Goal: Task Accomplishment & Management: Use online tool/utility

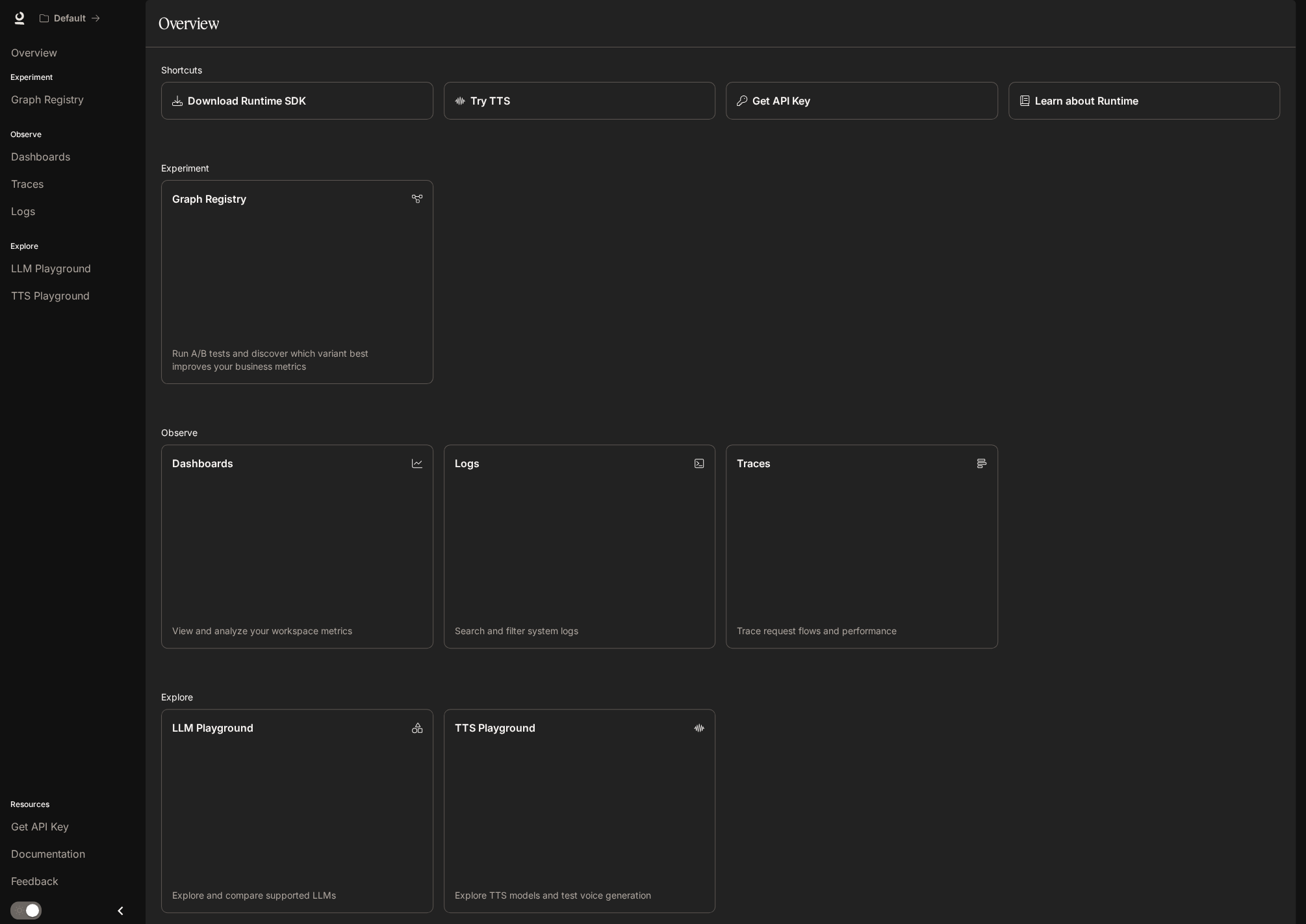
click at [1271, 19] on img "button" at bounding box center [1277, 17] width 18 height 18
click at [1113, 93] on span "Billing" at bounding box center [1195, 96] width 167 height 13
click at [57, 267] on span "LLM Playground" at bounding box center [50, 268] width 80 height 15
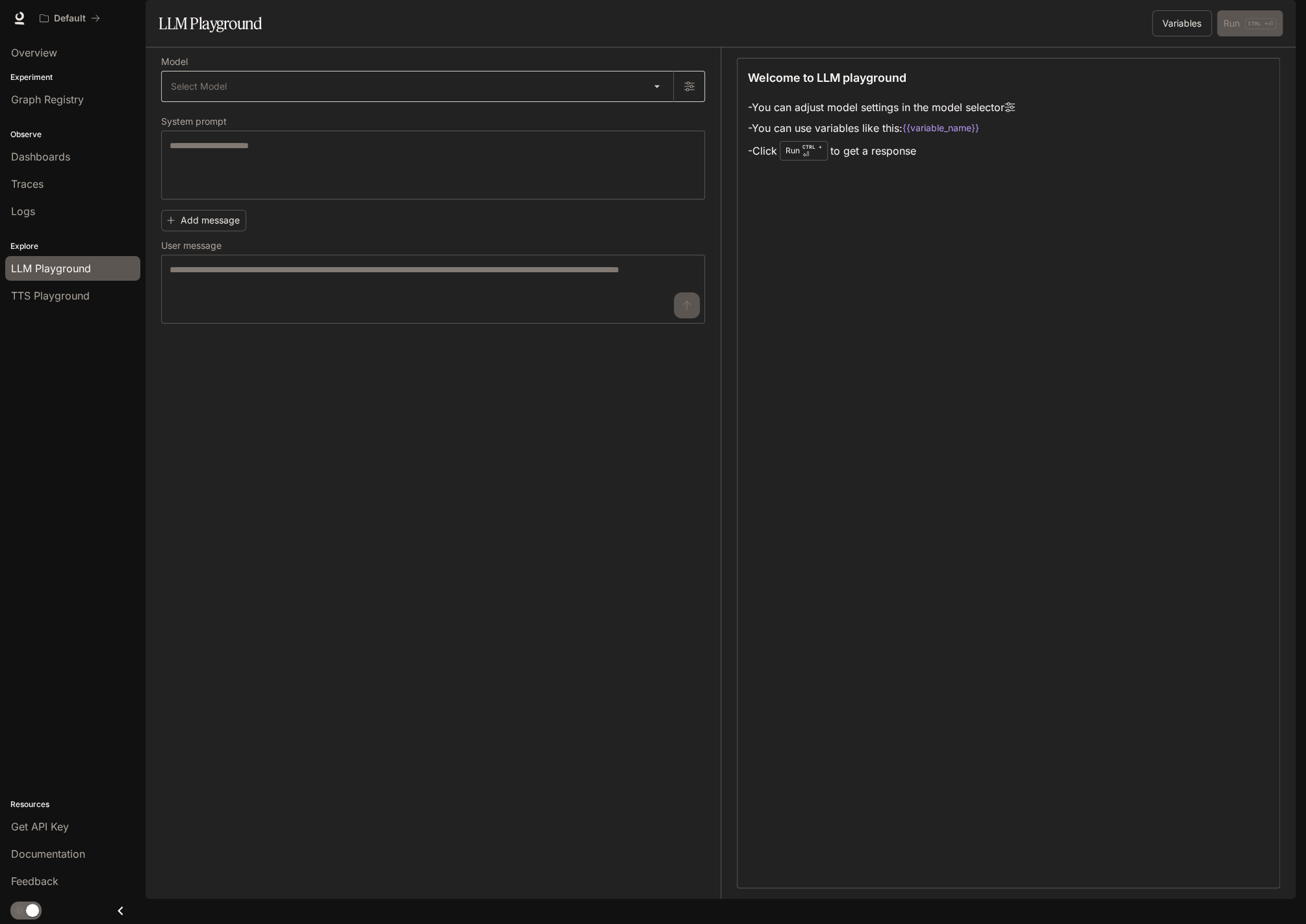
click at [329, 123] on body "Skip to main content Default Documentation Documentation Portal Overview Experi…" at bounding box center [653, 462] width 1306 height 924
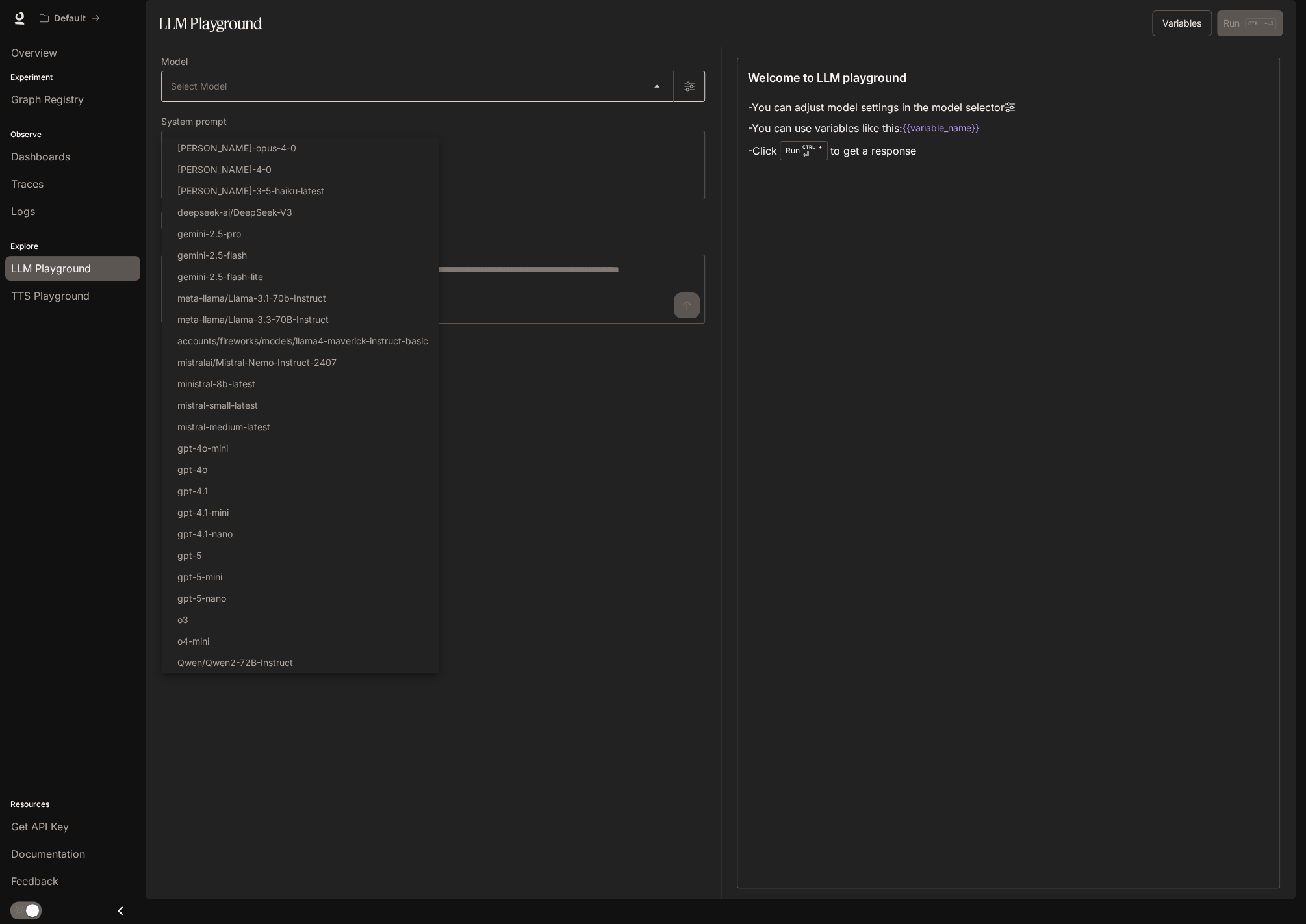
click at [329, 123] on div at bounding box center [653, 462] width 1306 height 924
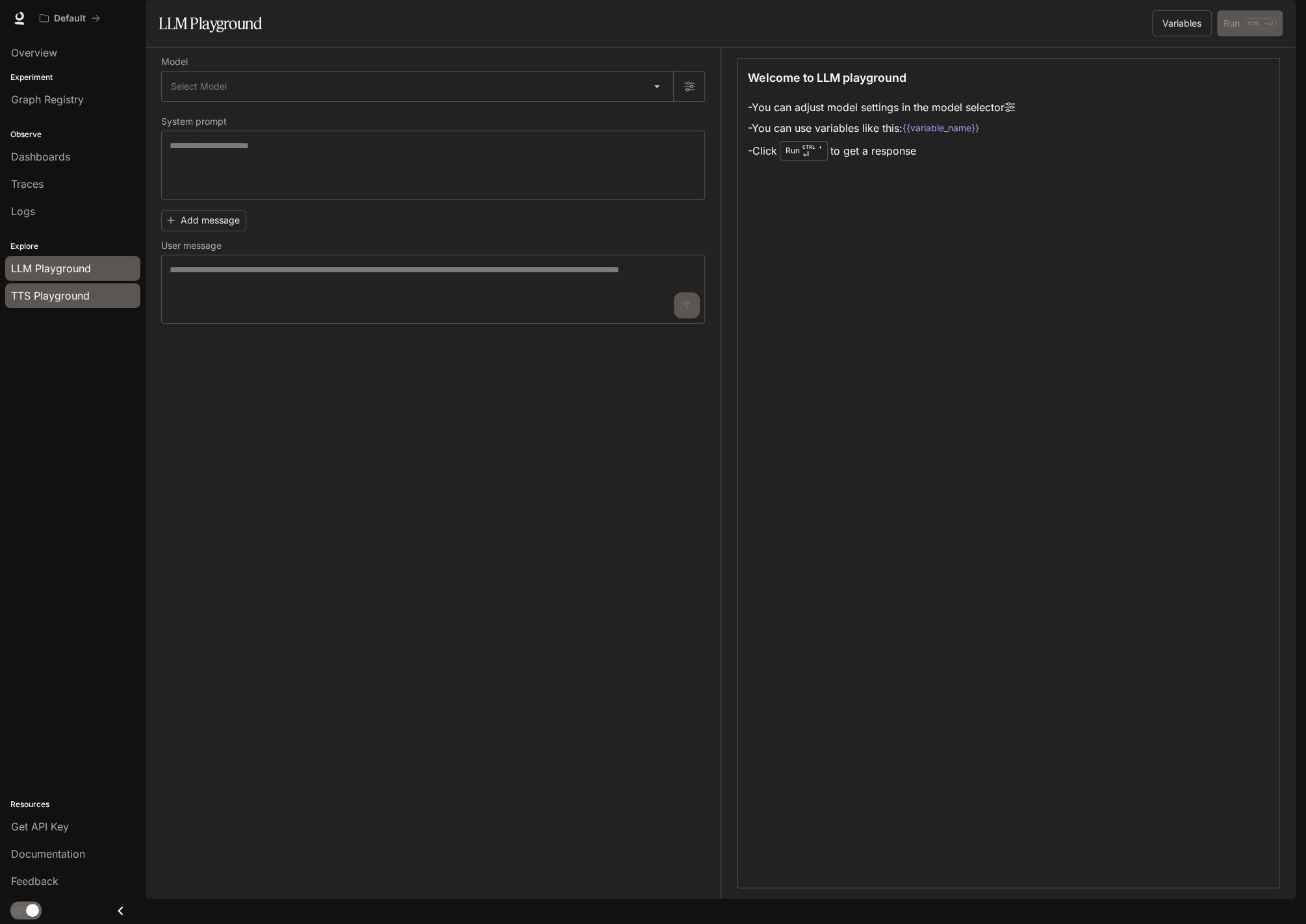
click at [65, 293] on span "TTS Playground" at bounding box center [50, 295] width 79 height 15
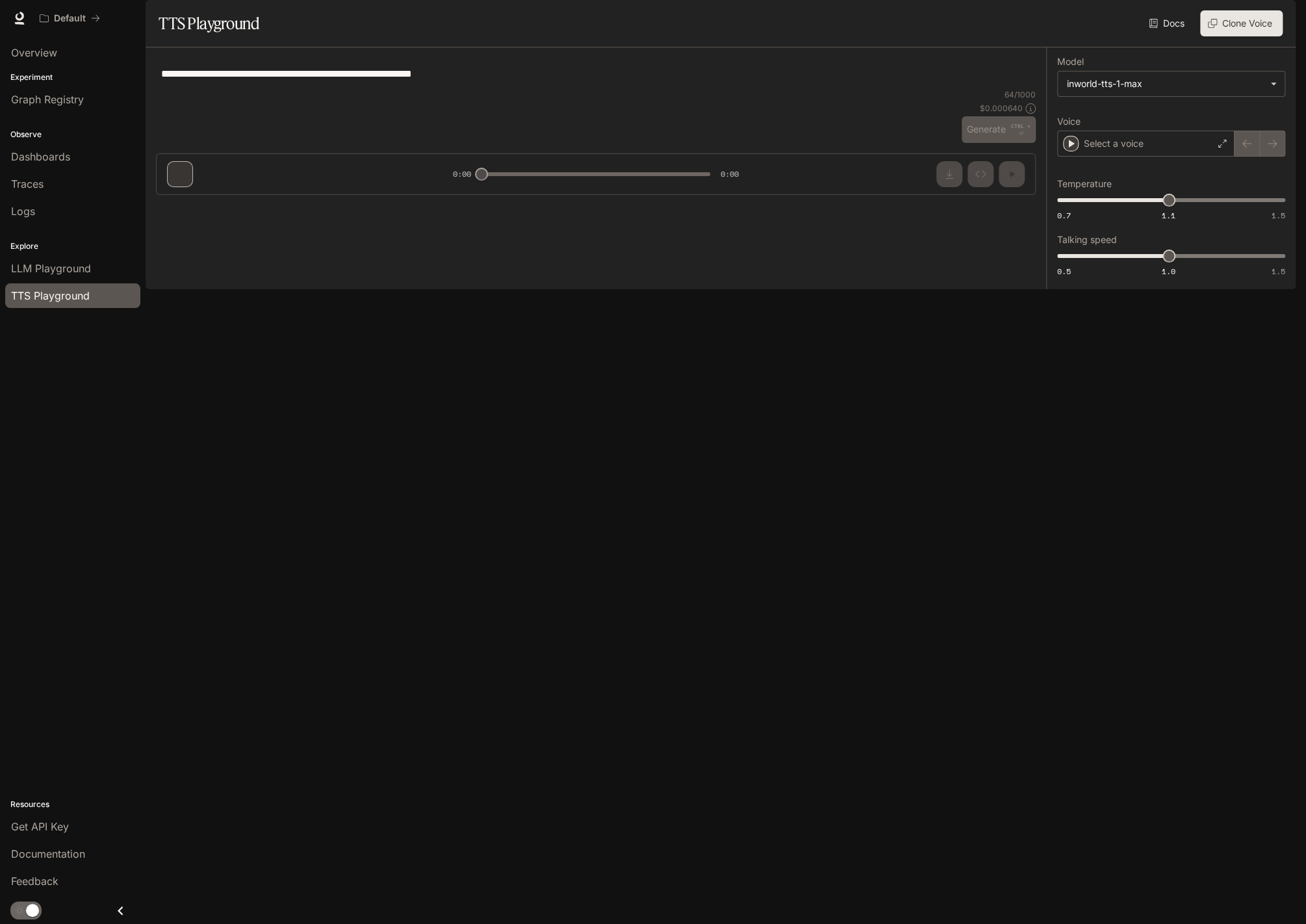
type textarea "**********"
type input "****"
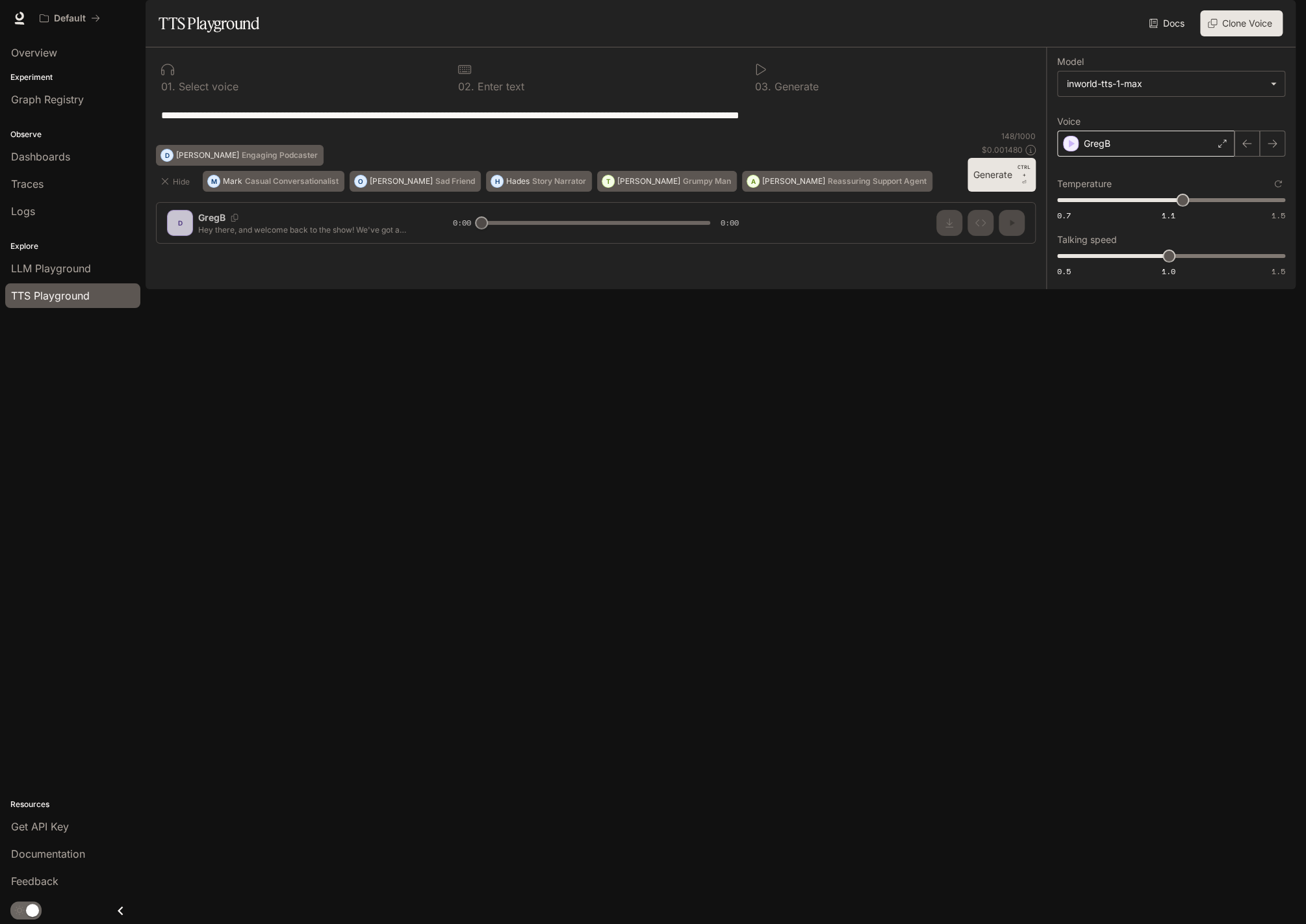
click at [1203, 157] on div "GregB" at bounding box center [1145, 143] width 177 height 26
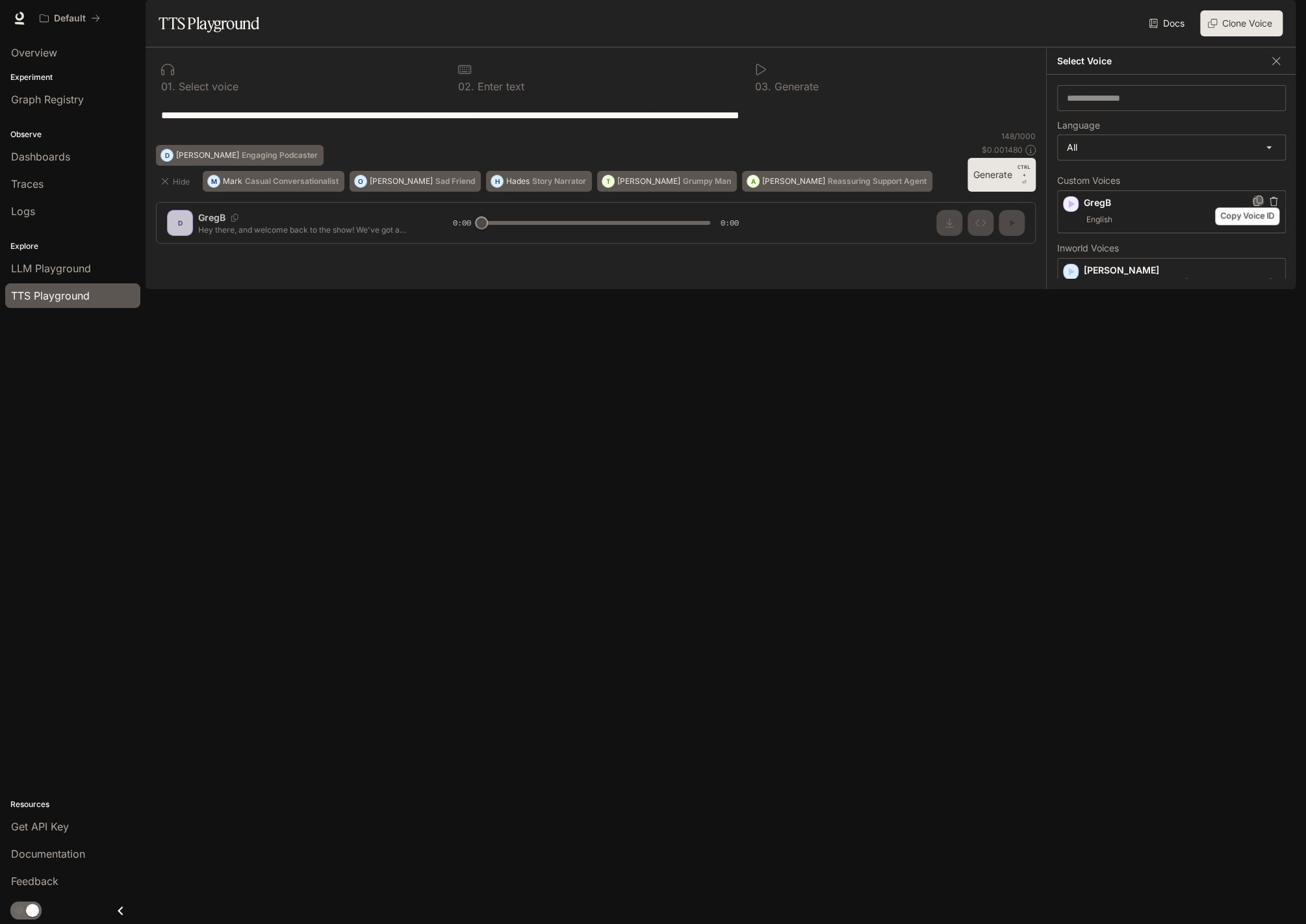
click at [1251, 206] on icon "Copy Voice ID" at bounding box center [1258, 200] width 13 height 11
click at [1279, 19] on img "button" at bounding box center [1277, 17] width 18 height 18
click at [1135, 101] on span "Billing" at bounding box center [1195, 96] width 167 height 13
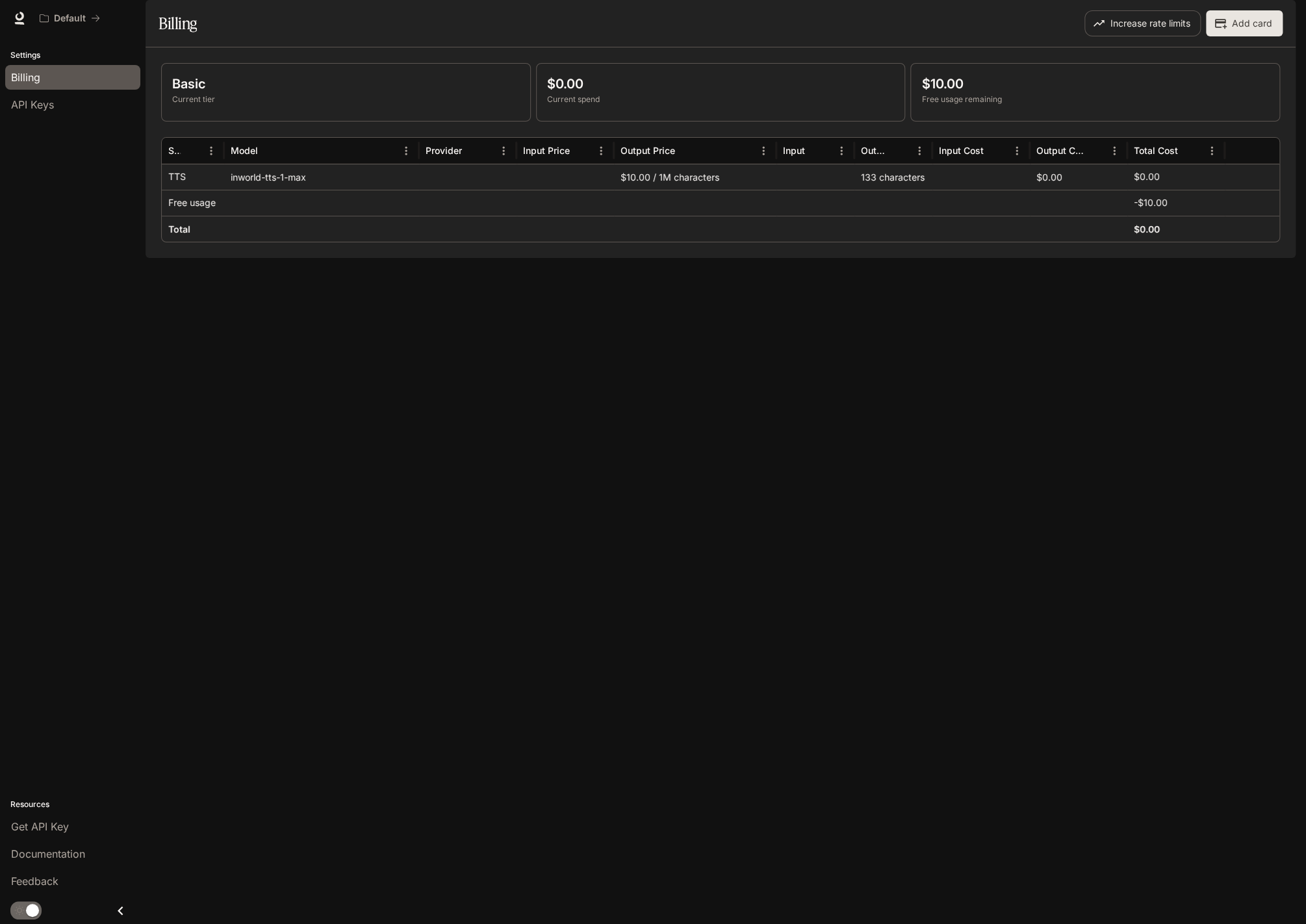
click at [273, 258] on div "Basic Current tier $0.00 Current spend $10.00 Free usage remaining Service Mode…" at bounding box center [720, 152] width 1150 height 211
